Goal: Task Accomplishment & Management: Use online tool/utility

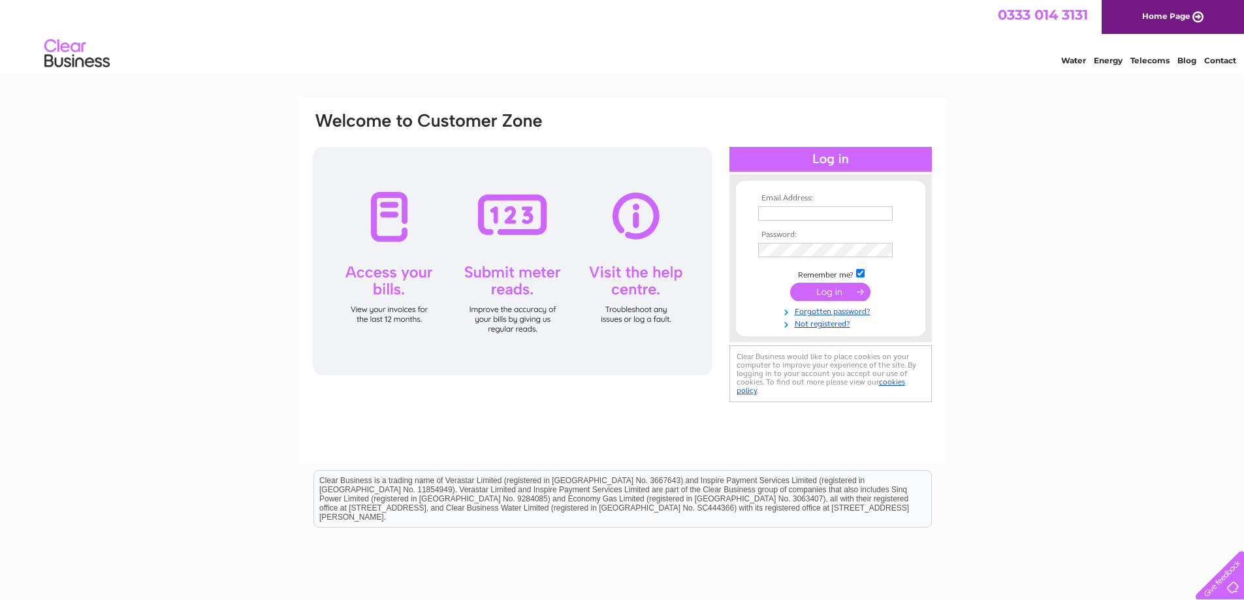
type input "[EMAIL_ADDRESS][DOMAIN_NAME]"
click at [806, 294] on input "submit" at bounding box center [830, 292] width 80 height 18
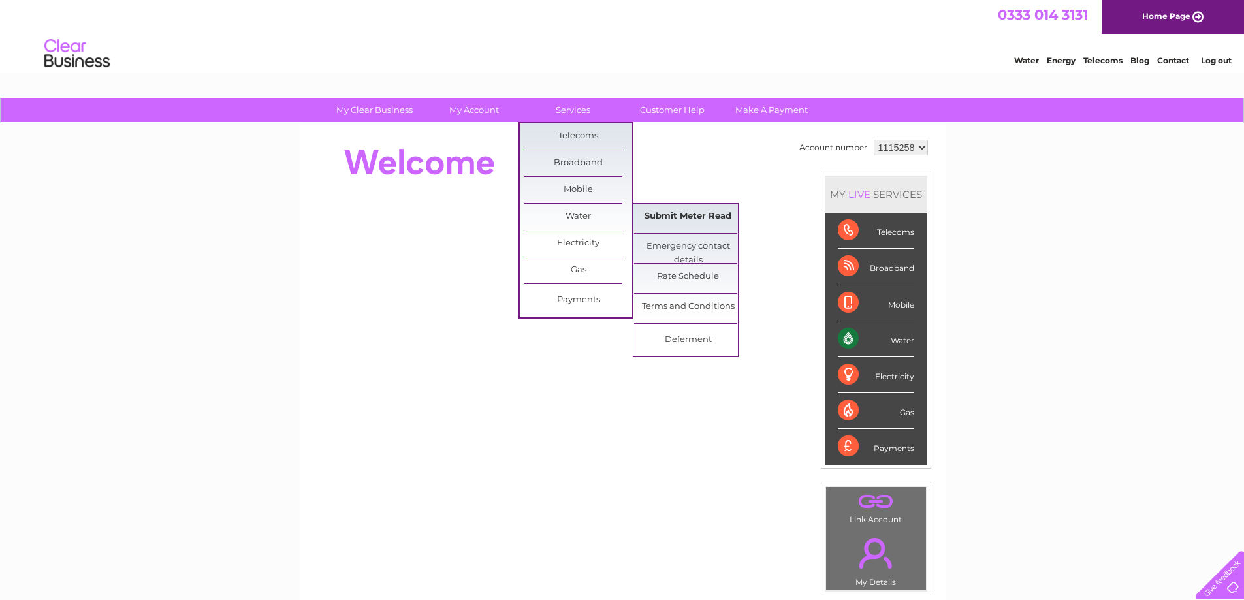
click at [668, 215] on link "Submit Meter Read" at bounding box center [688, 217] width 108 height 26
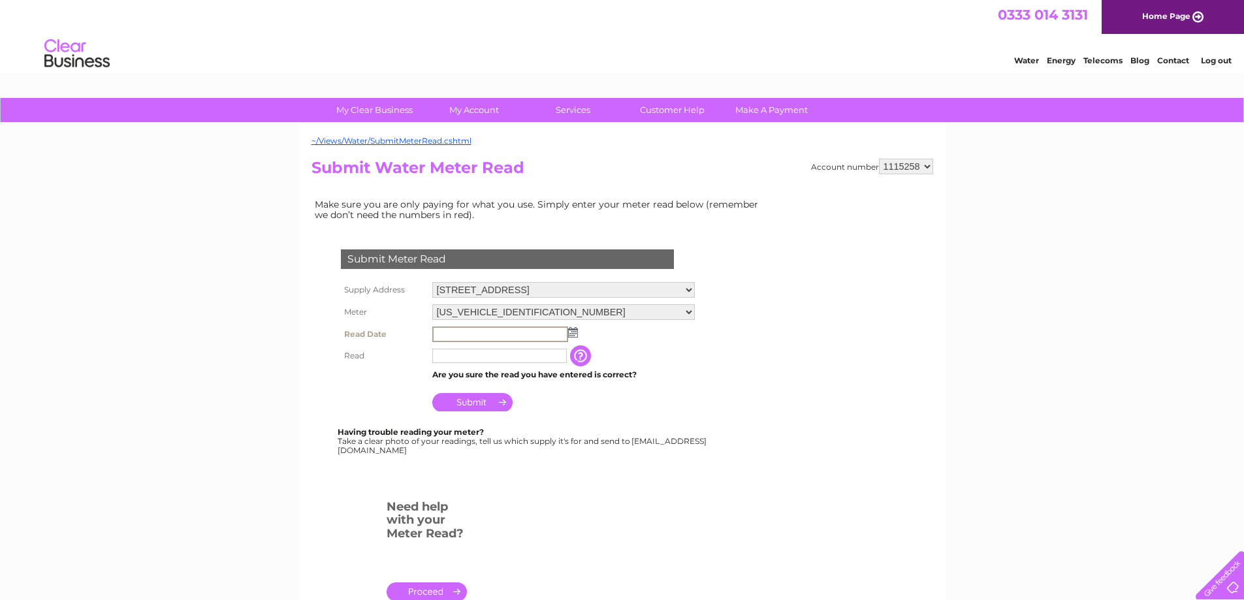
click at [477, 337] on input "text" at bounding box center [500, 335] width 136 height 16
click at [579, 330] on td at bounding box center [563, 333] width 269 height 21
click at [574, 332] on img at bounding box center [572, 332] width 10 height 10
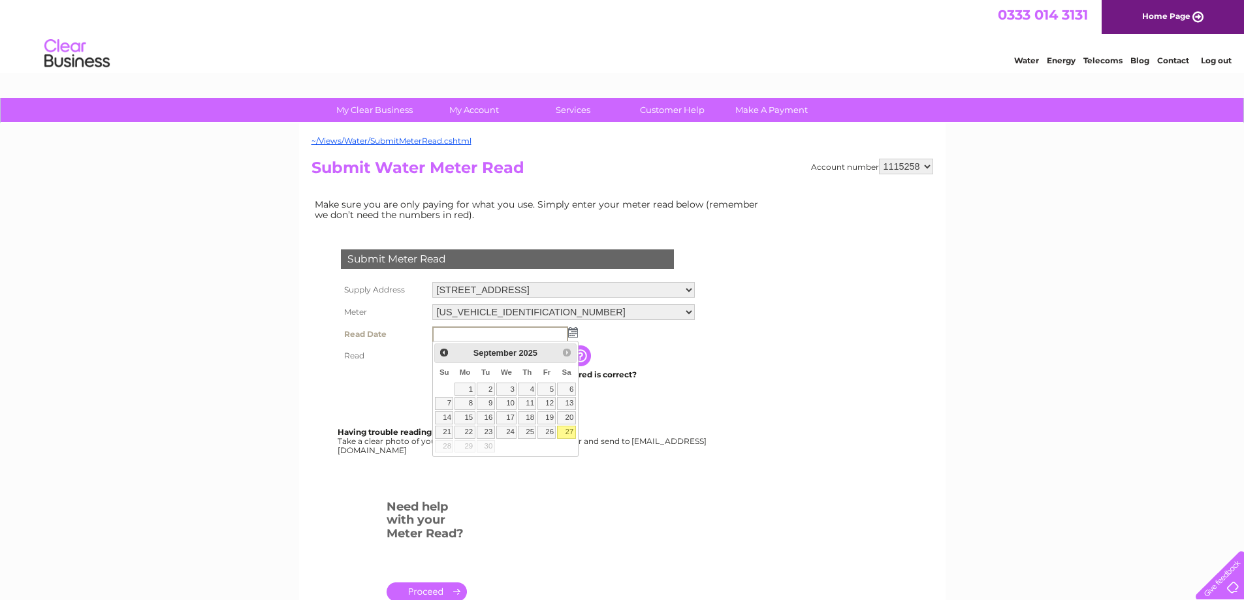
click at [569, 431] on link "27" at bounding box center [566, 432] width 18 height 13
type input "2025/09/27"
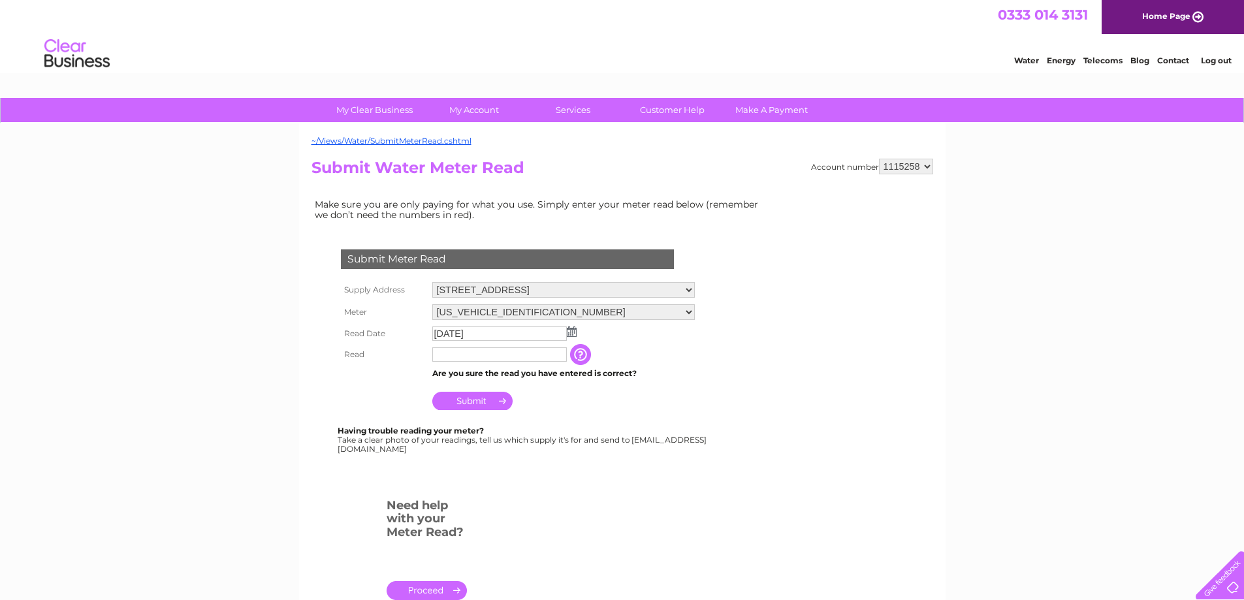
click at [461, 355] on input "text" at bounding box center [499, 354] width 135 height 14
type input "00218"
click at [496, 400] on input "Submit" at bounding box center [472, 401] width 80 height 18
